Goal: Task Accomplishment & Management: Manage account settings

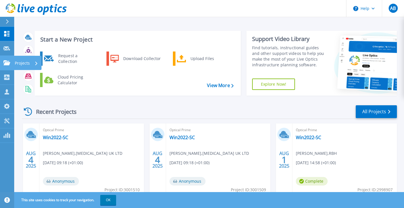
click at [28, 66] on p "Projects" at bounding box center [22, 63] width 15 height 15
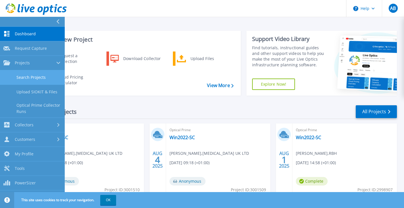
click at [32, 76] on link "Search Projects" at bounding box center [32, 77] width 65 height 14
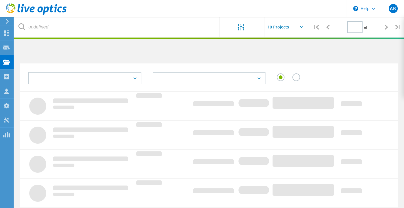
type input "1"
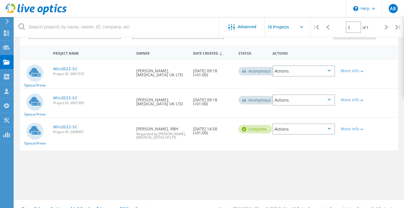
scroll to position [46, 0]
click at [330, 68] on div "Actions" at bounding box center [304, 70] width 63 height 11
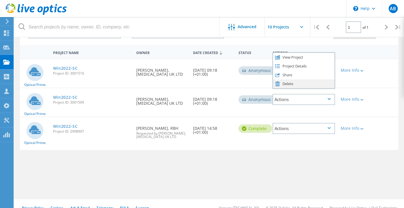
click at [313, 82] on div "Delete" at bounding box center [303, 83] width 61 height 9
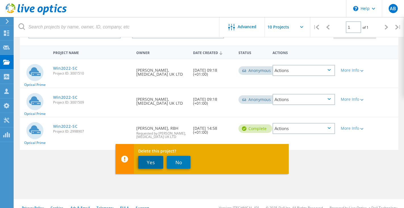
click at [157, 161] on button "Yes" at bounding box center [150, 162] width 25 height 13
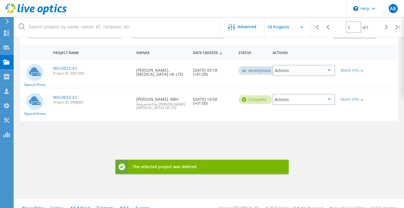
click at [330, 73] on div "Actions" at bounding box center [304, 70] width 63 height 11
click at [297, 85] on div "Delete" at bounding box center [303, 83] width 61 height 9
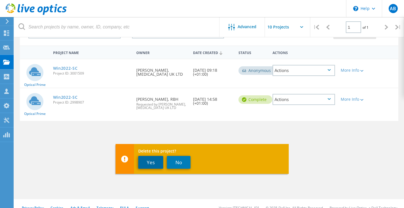
click at [151, 161] on button "Yes" at bounding box center [150, 162] width 25 height 13
